Goal: Navigation & Orientation: Find specific page/section

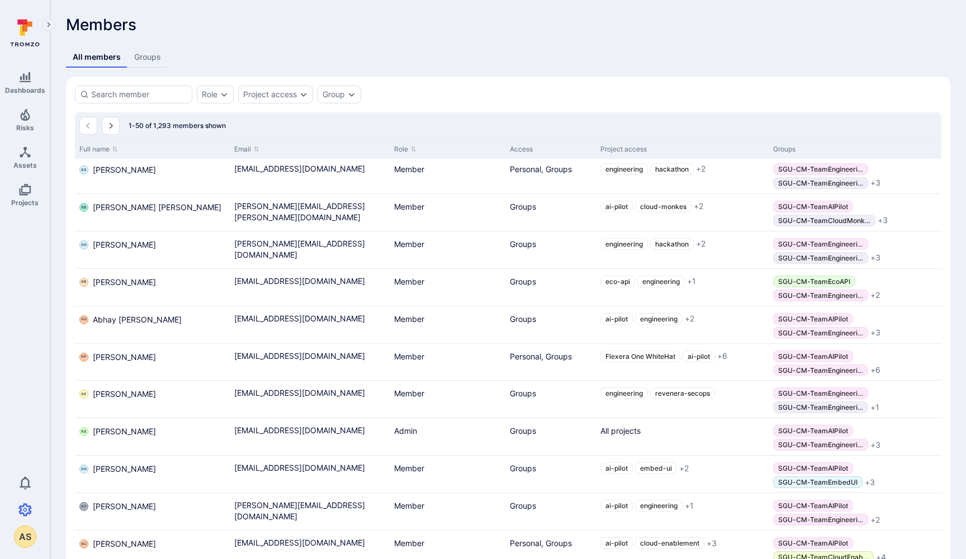
click at [25, 27] on icon at bounding box center [27, 27] width 10 height 10
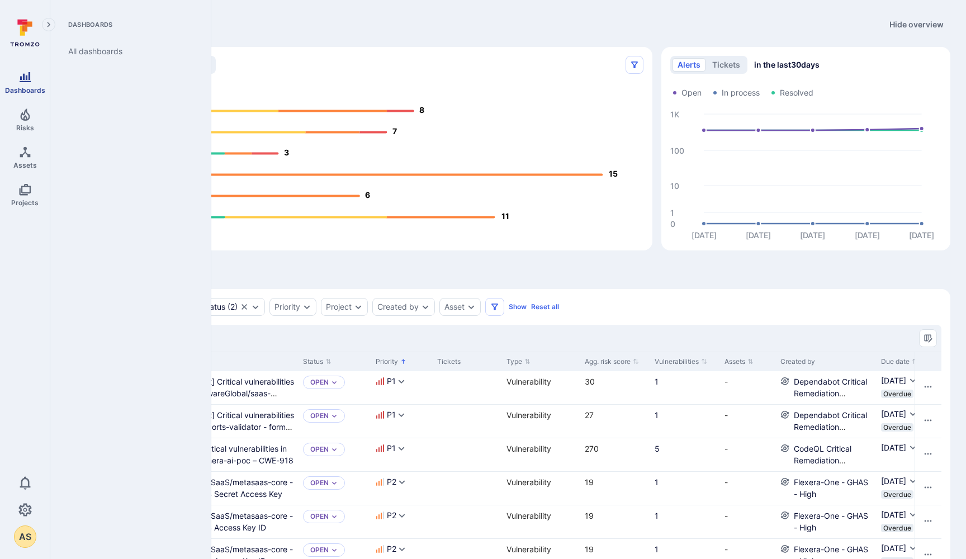
click at [24, 90] on span "Dashboards" at bounding box center [25, 90] width 40 height 8
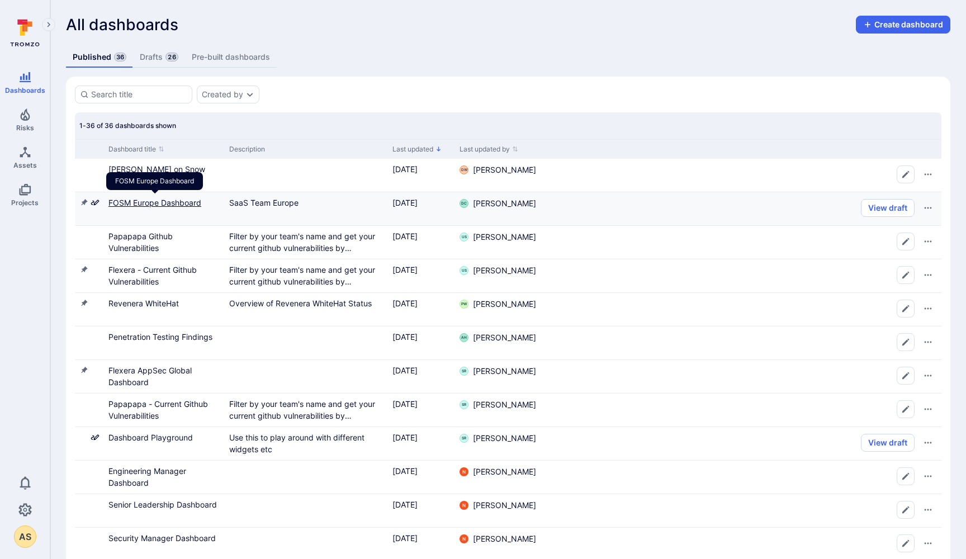
click at [163, 203] on link "FOSM Europe Dashboard" at bounding box center [154, 203] width 93 height 10
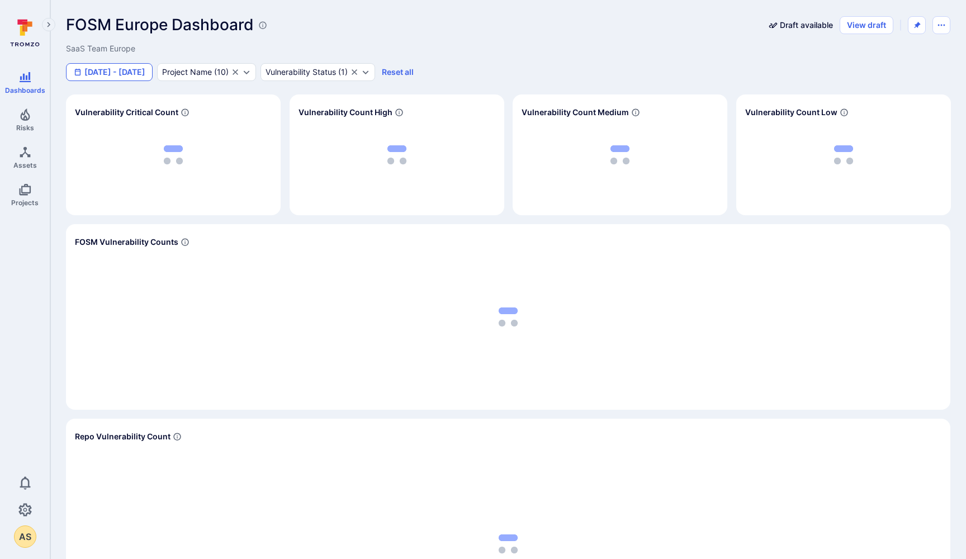
click at [131, 73] on button "Jan 1 - Jun 5, 2025" at bounding box center [109, 72] width 87 height 18
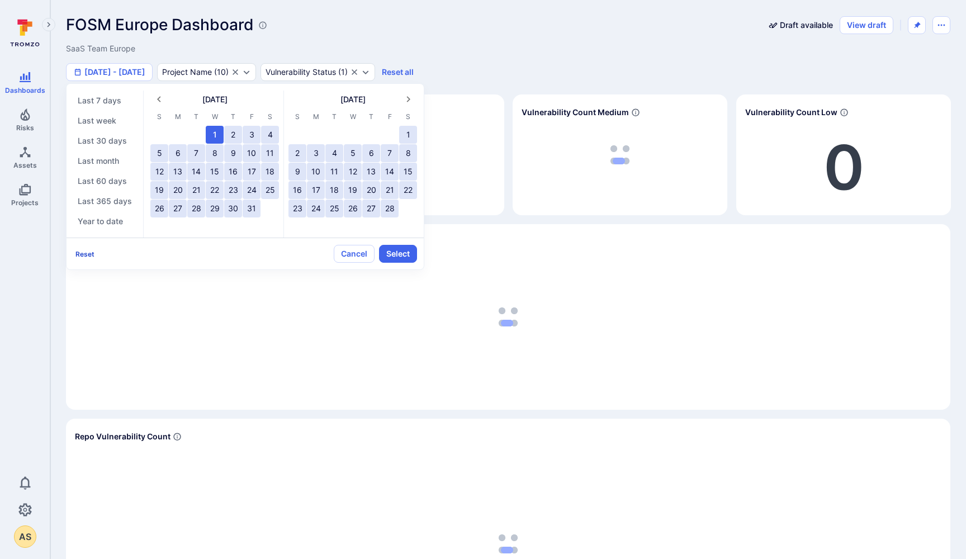
click at [79, 251] on button "Reset" at bounding box center [84, 254] width 23 height 8
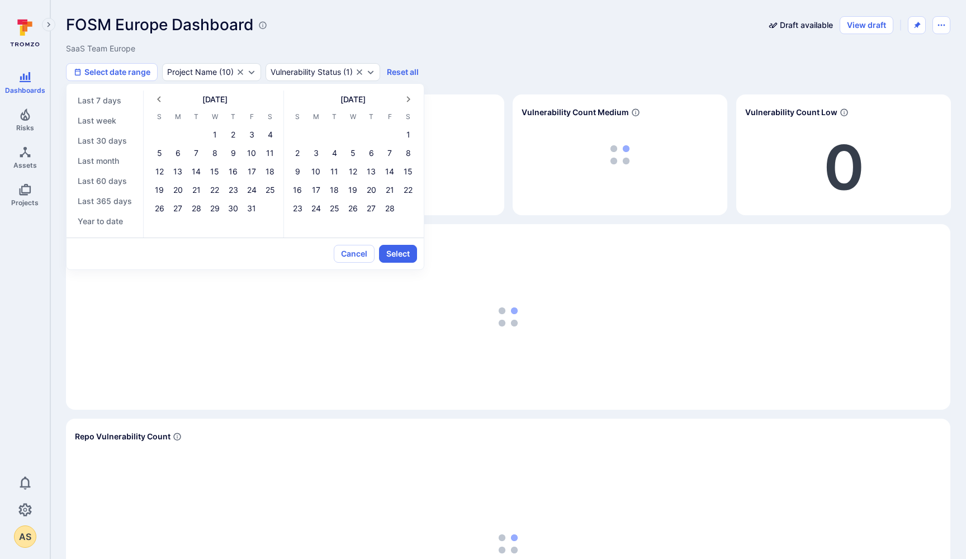
click at [432, 36] on div at bounding box center [483, 279] width 966 height 559
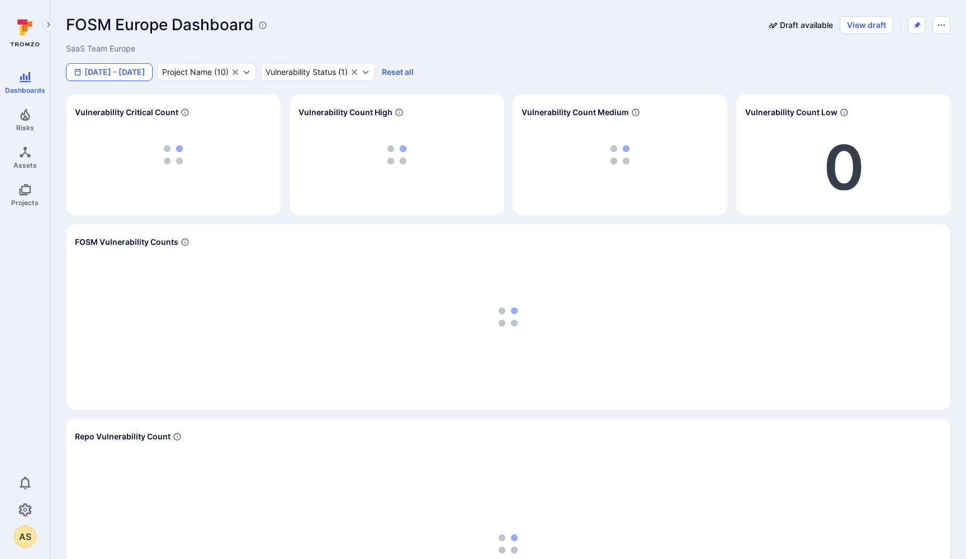
click at [133, 69] on button "Jan 1 - Jun 5, 2025" at bounding box center [109, 72] width 87 height 18
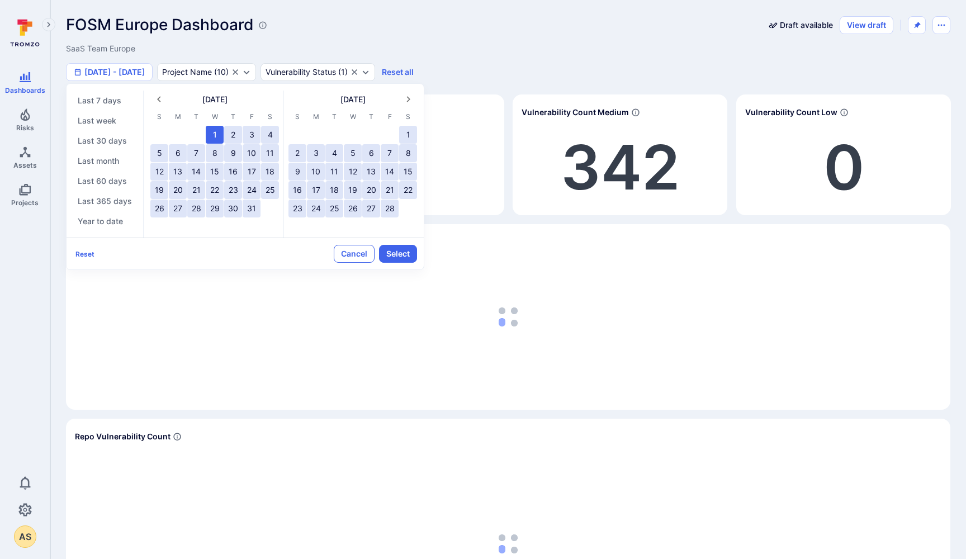
click at [346, 252] on button "Cancel" at bounding box center [354, 254] width 41 height 18
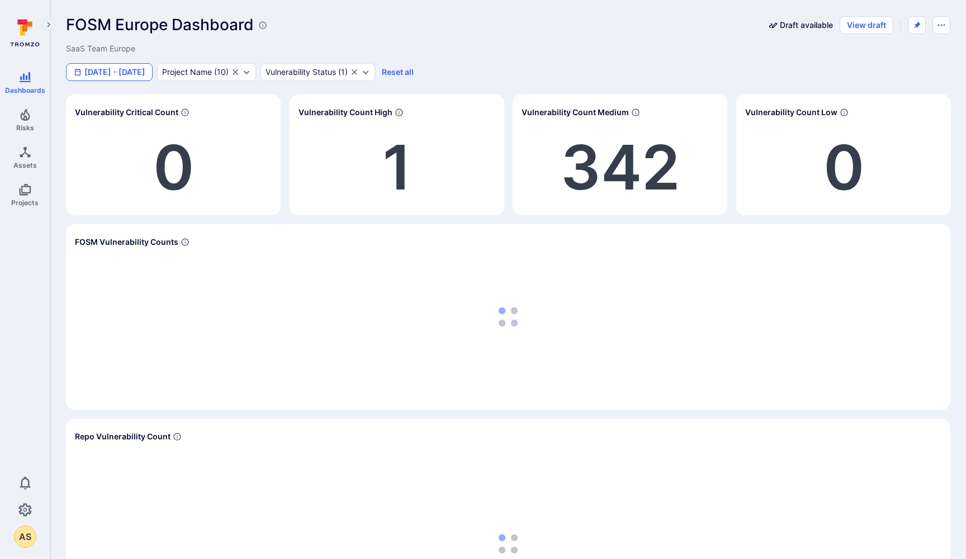
click at [116, 67] on button "Jan 1 - Jun 5, 2025" at bounding box center [109, 72] width 87 height 18
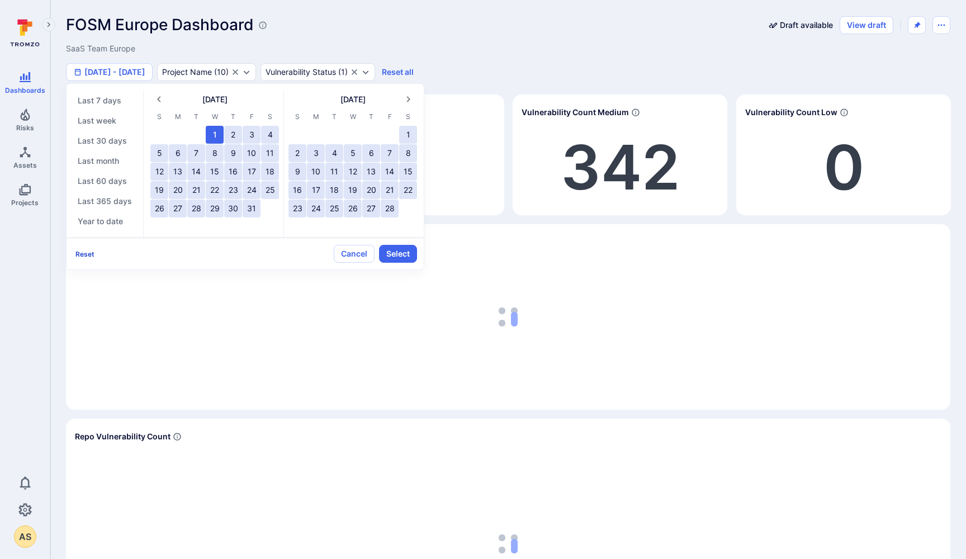
click at [87, 252] on button "Reset" at bounding box center [84, 254] width 23 height 8
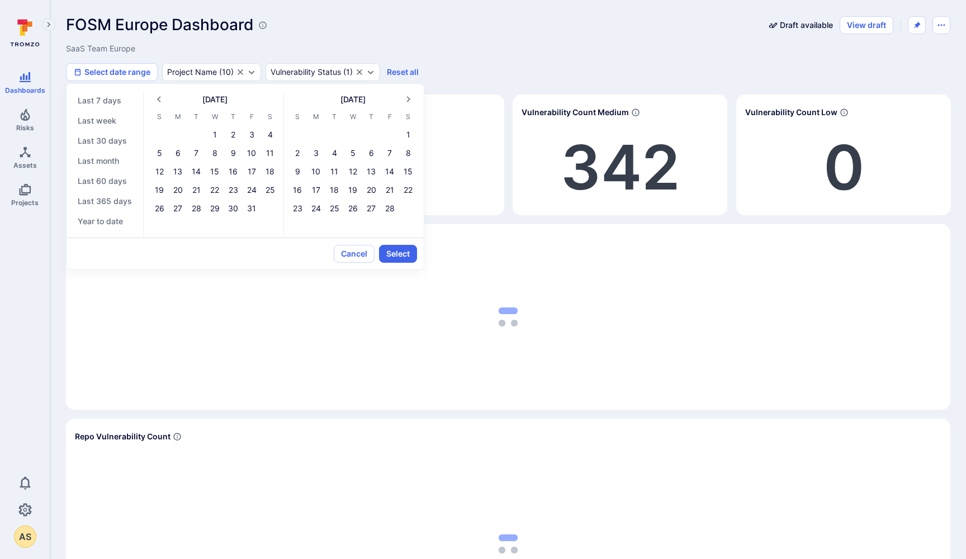
click at [294, 37] on div at bounding box center [483, 279] width 966 height 559
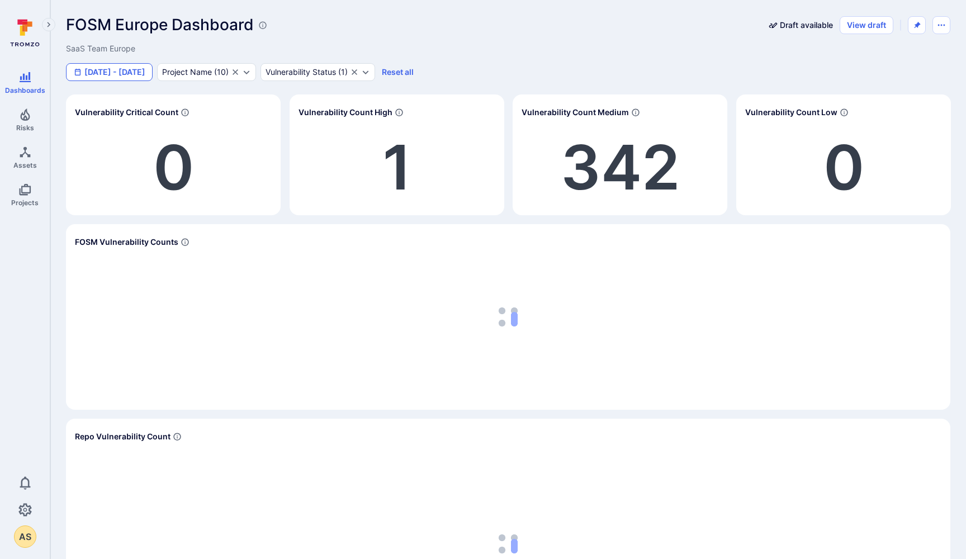
click at [153, 68] on button "Jan 1 - Jun 5, 2025" at bounding box center [109, 72] width 87 height 18
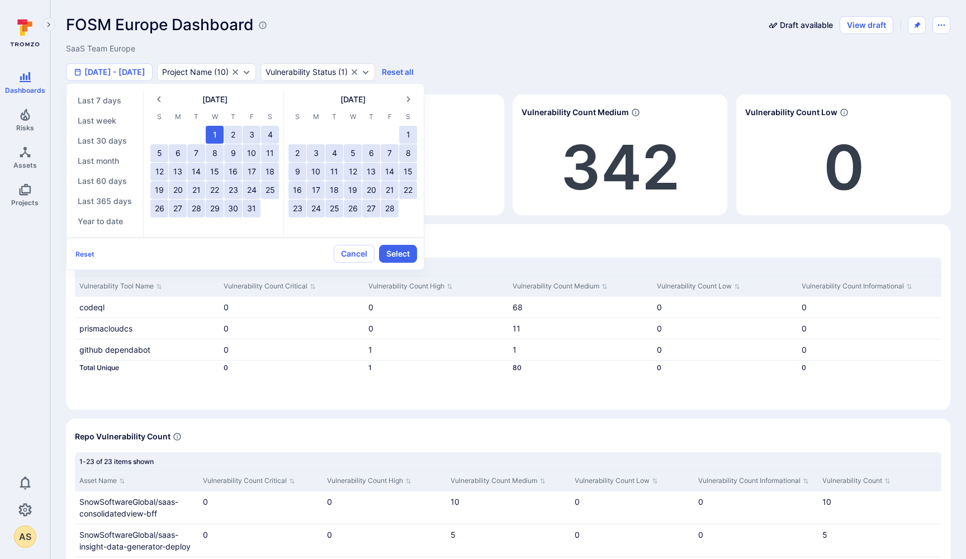
click at [215, 71] on div at bounding box center [483, 279] width 966 height 559
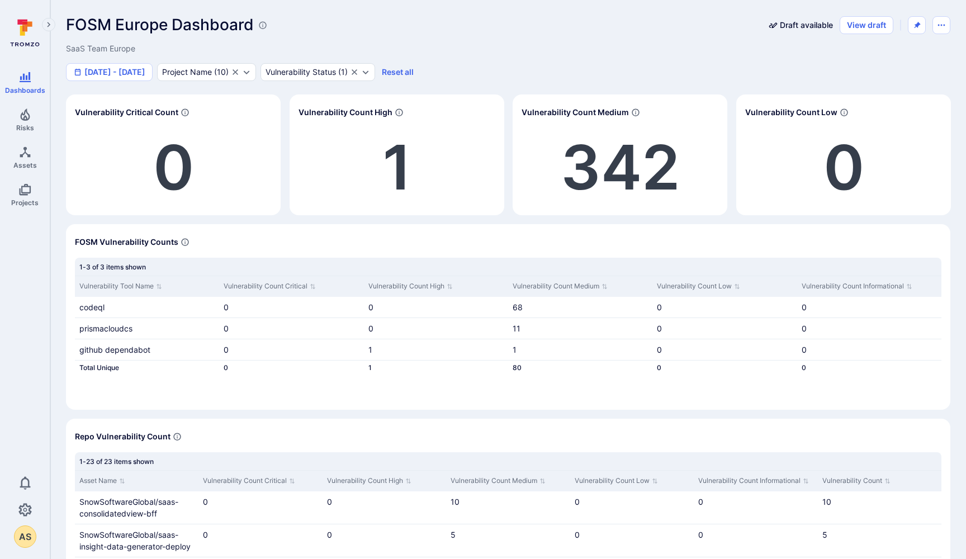
click at [212, 71] on div "Project Name" at bounding box center [187, 72] width 50 height 9
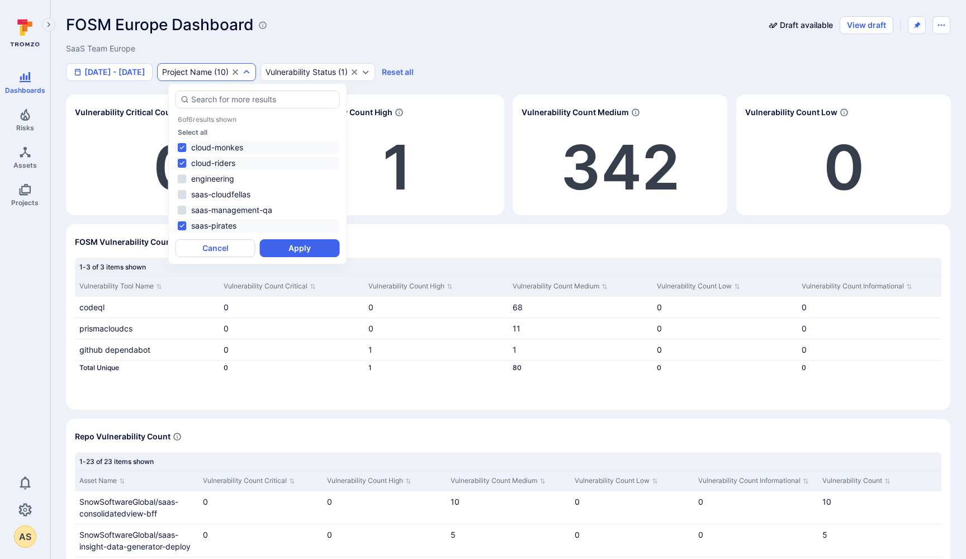
click at [500, 27] on div "FOSM Europe Dashboard Draft available View draft" at bounding box center [508, 25] width 885 height 18
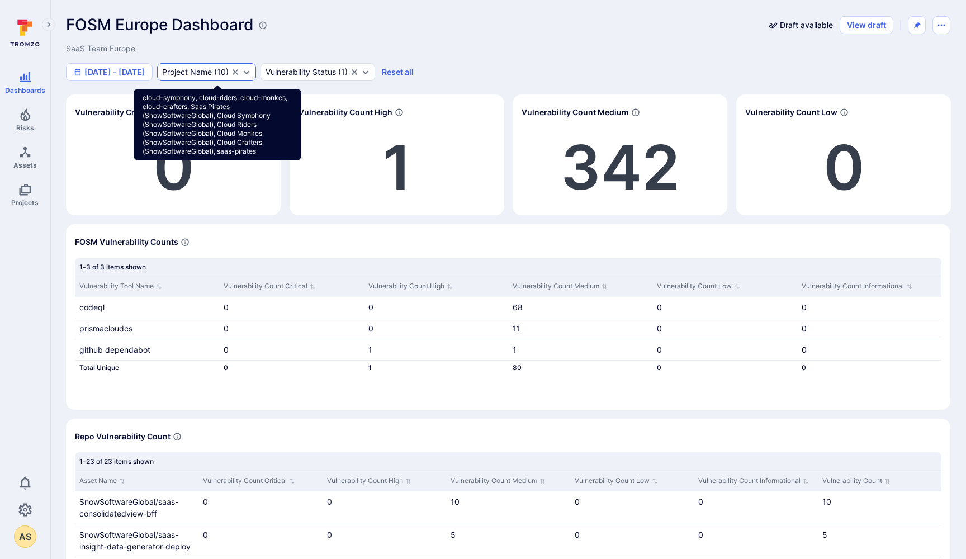
click at [229, 70] on div "Project Name ( 10 )" at bounding box center [195, 72] width 67 height 9
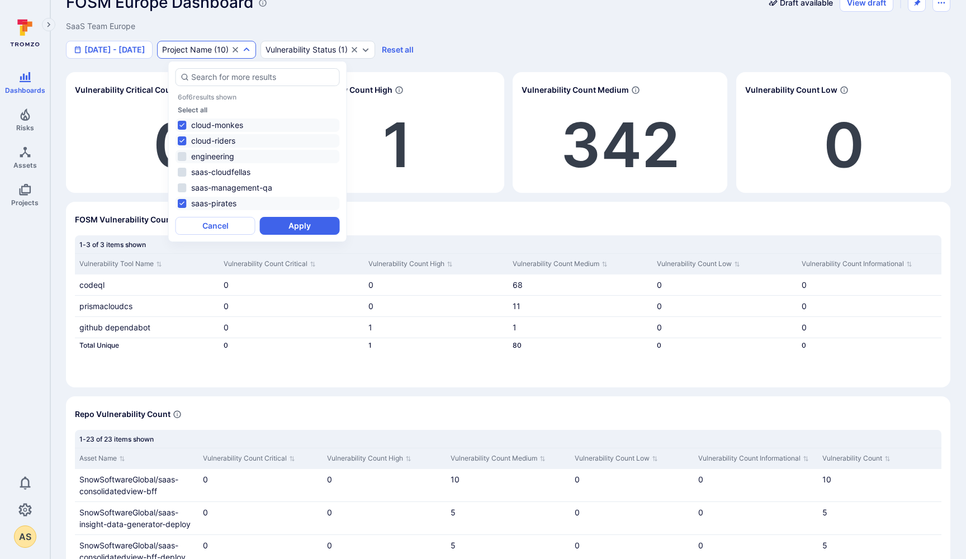
scroll to position [21, 0]
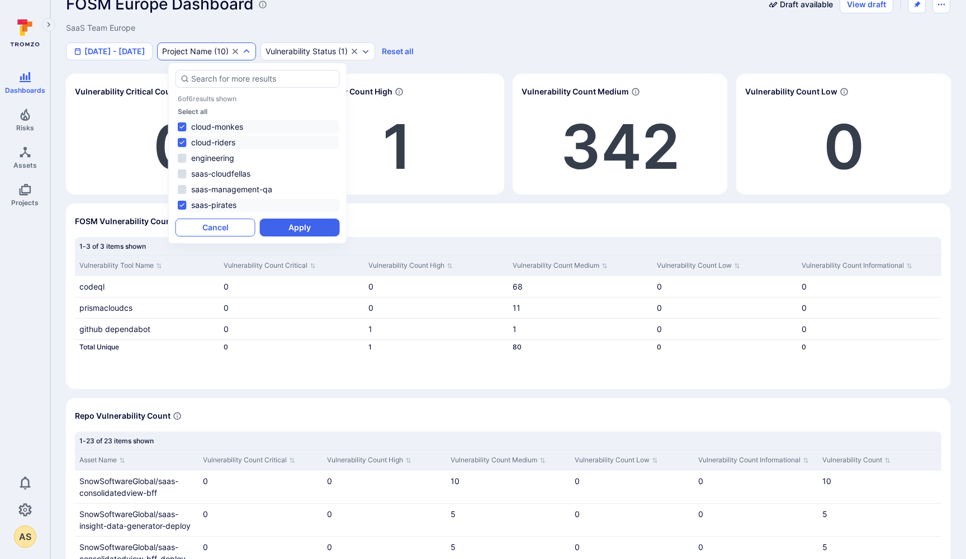
click at [217, 226] on button "Cancel" at bounding box center [216, 228] width 80 height 18
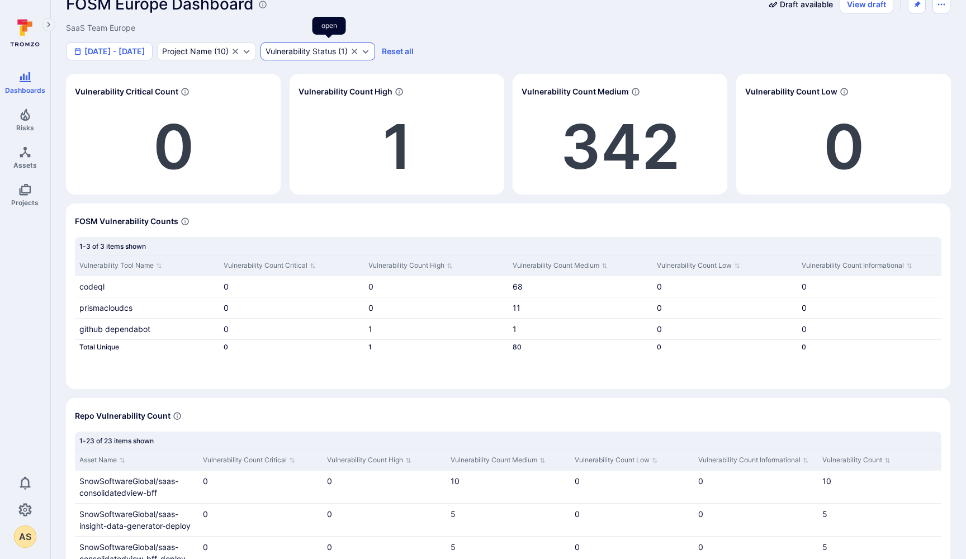
click at [324, 52] on div "Vulnerability Status" at bounding box center [301, 51] width 70 height 9
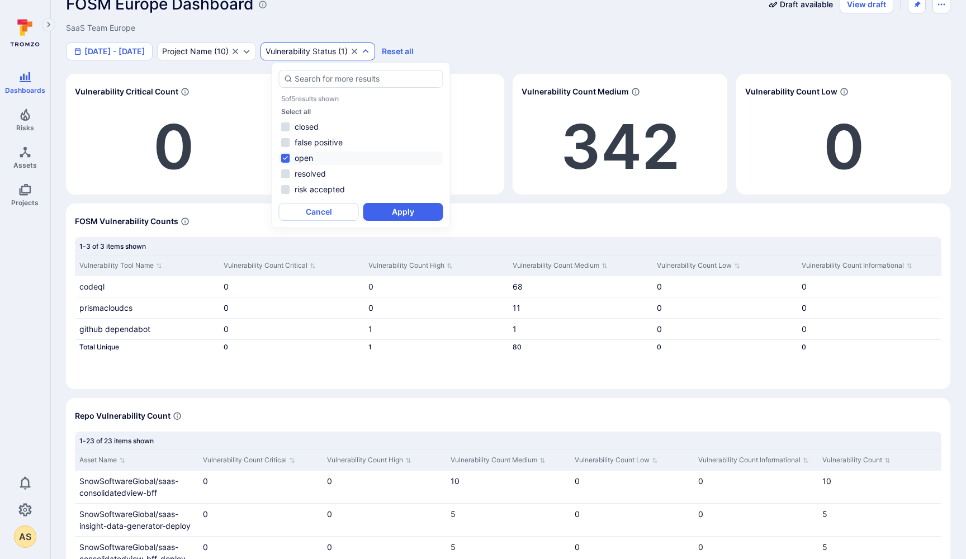
click at [506, 22] on div "FOSM Europe Dashboard Draft available View draft SaaS Team Europe Jan 1 - Jun 5…" at bounding box center [508, 27] width 885 height 65
